Goal: Task Accomplishment & Management: Manage account settings

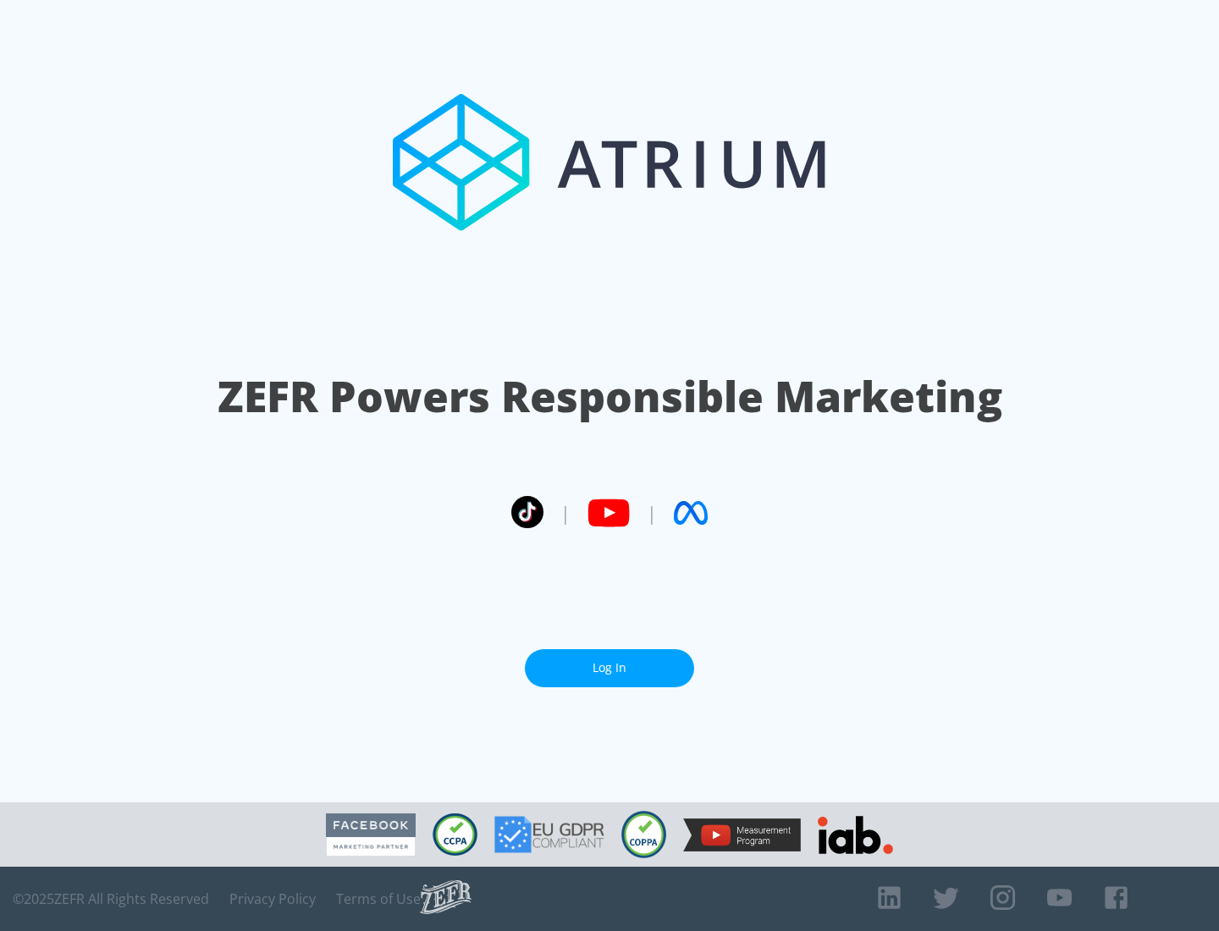
click at [609, 661] on link "Log In" at bounding box center [609, 668] width 169 height 38
